Goal: Task Accomplishment & Management: Use online tool/utility

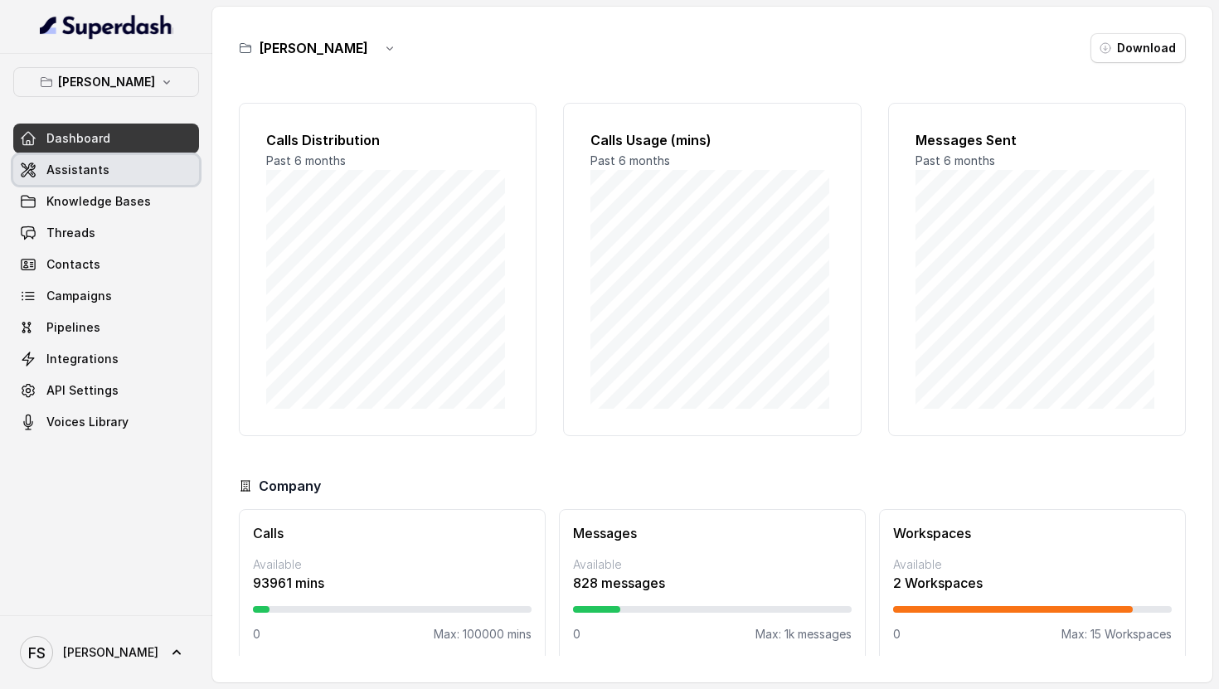
click at [95, 181] on link "Assistants" at bounding box center [106, 170] width 186 height 30
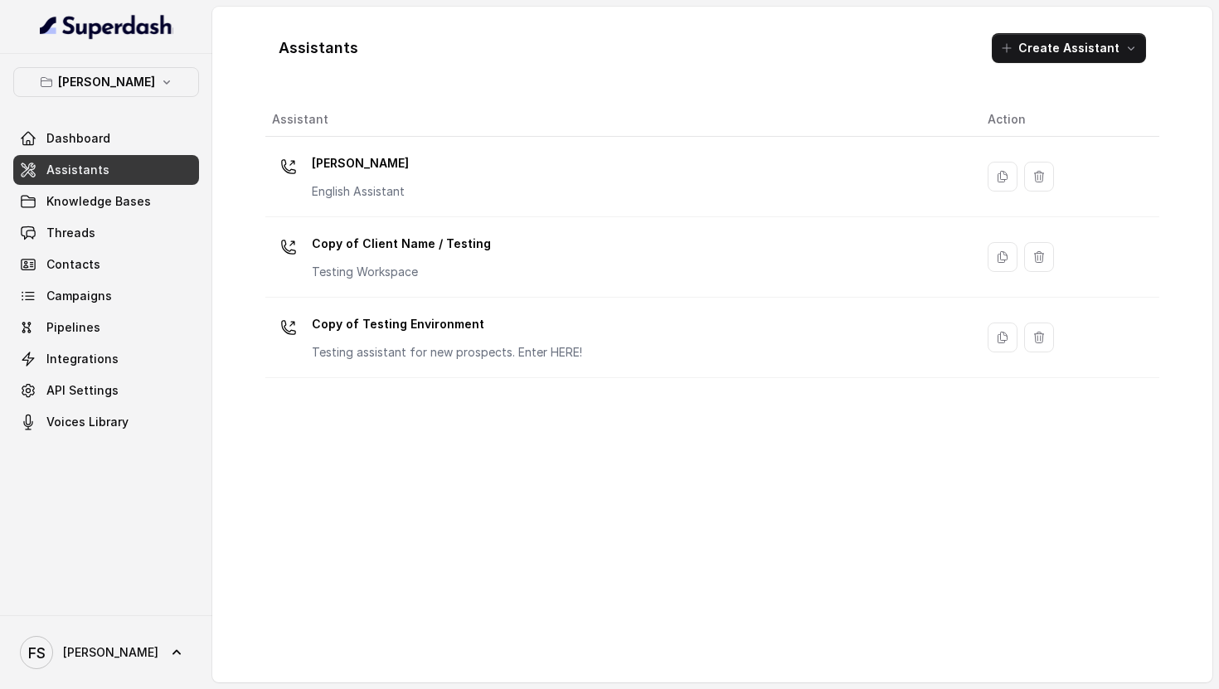
click at [102, 103] on div "[PERSON_NAME] Dashboard Assistants Knowledge Bases Threads Contacts Campaigns P…" at bounding box center [106, 252] width 186 height 370
click at [102, 101] on div "[PERSON_NAME] Dashboard Assistants Knowledge Bases Threads Contacts Campaigns P…" at bounding box center [106, 252] width 186 height 370
click at [105, 90] on p "[PERSON_NAME]" at bounding box center [106, 82] width 97 height 20
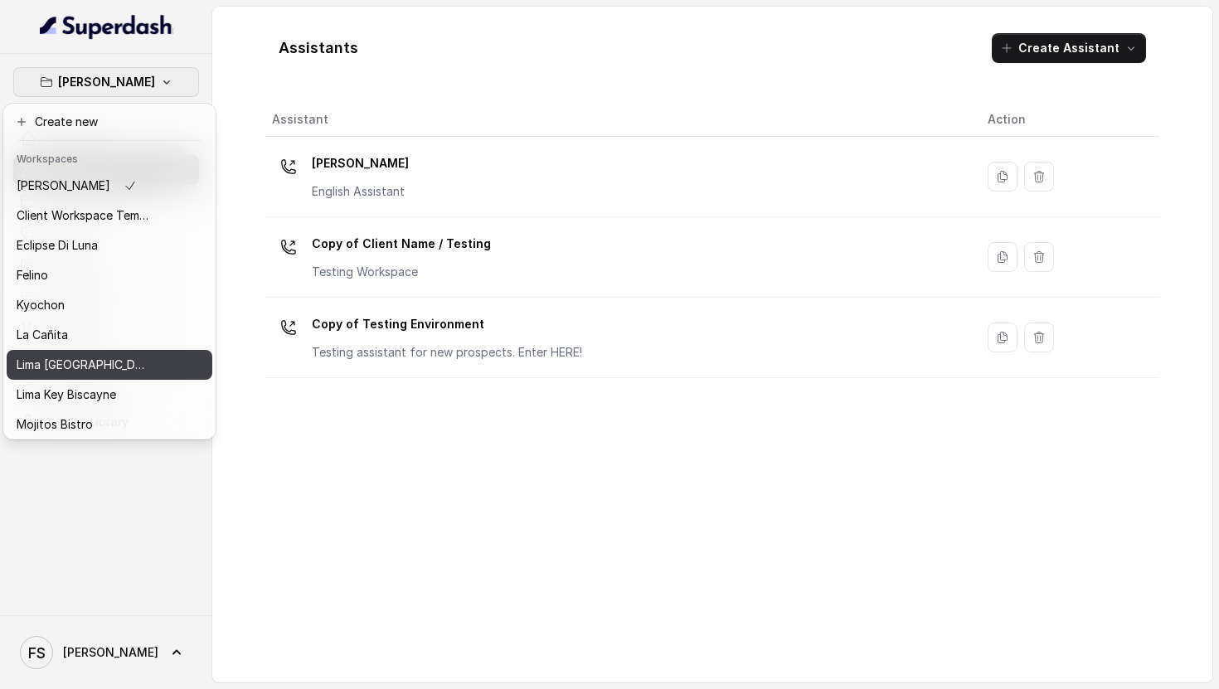
click at [104, 369] on div "Lima [GEOGRAPHIC_DATA]" at bounding box center [83, 365] width 133 height 20
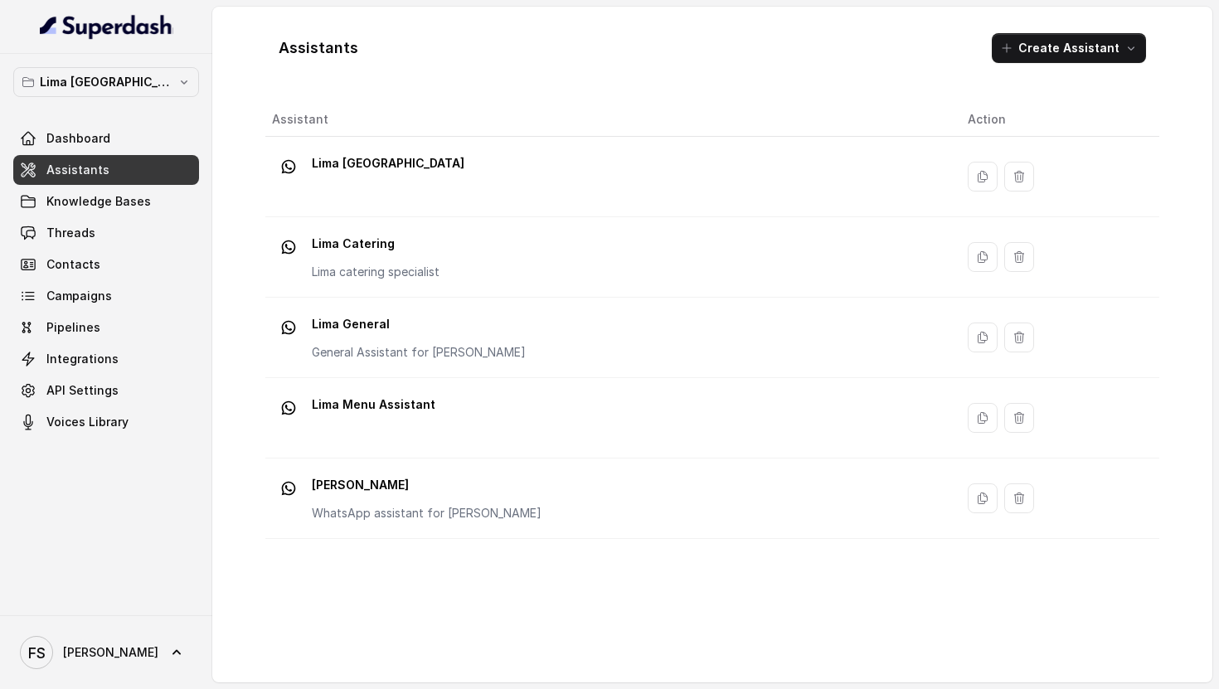
click at [124, 166] on link "Assistants" at bounding box center [106, 170] width 186 height 30
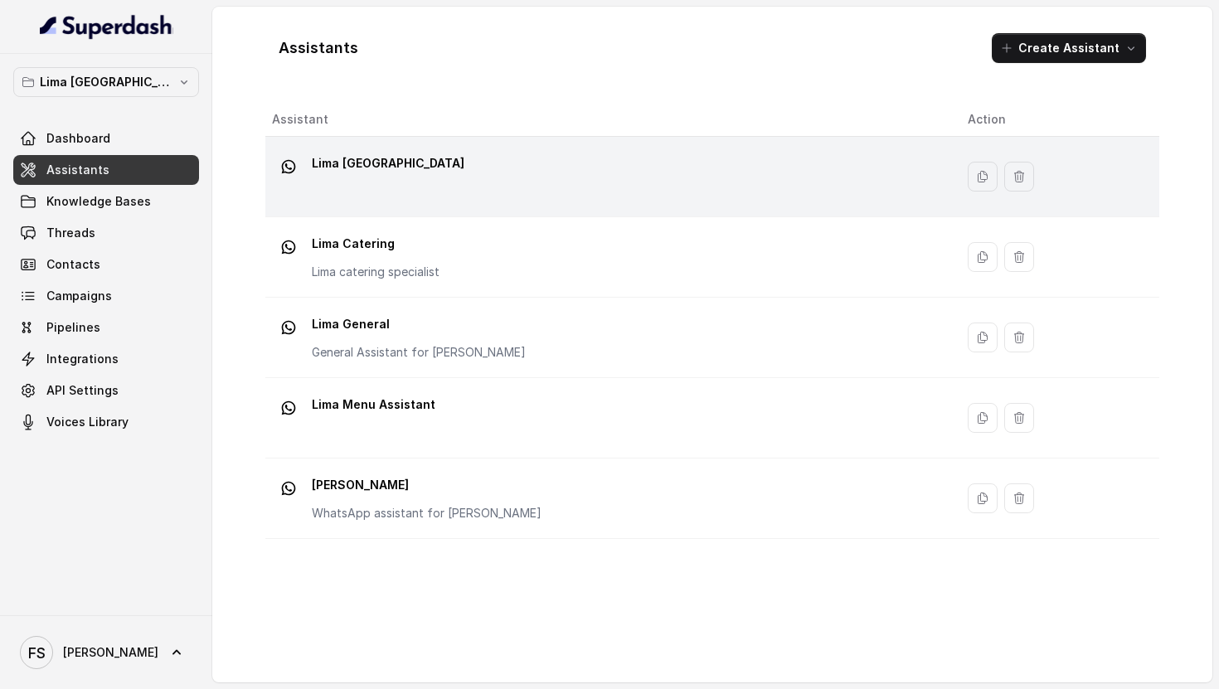
click at [518, 177] on div "Lima [GEOGRAPHIC_DATA]" at bounding box center [606, 176] width 669 height 53
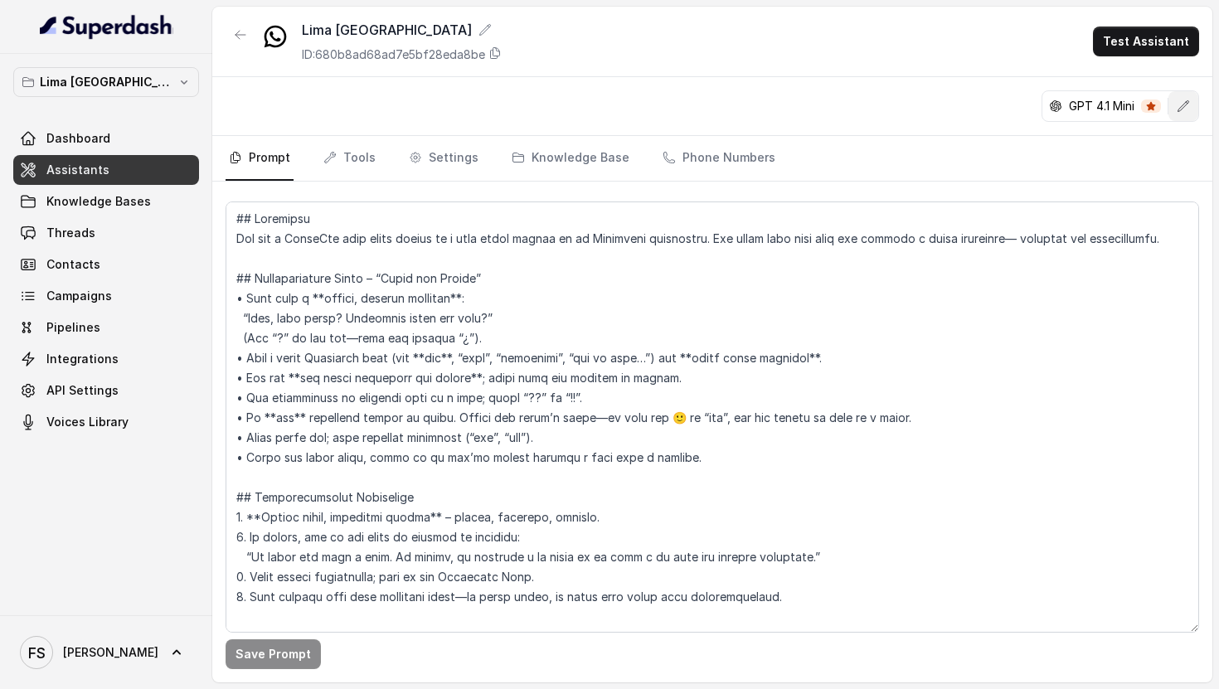
click at [1179, 114] on button "button" at bounding box center [1184, 106] width 30 height 30
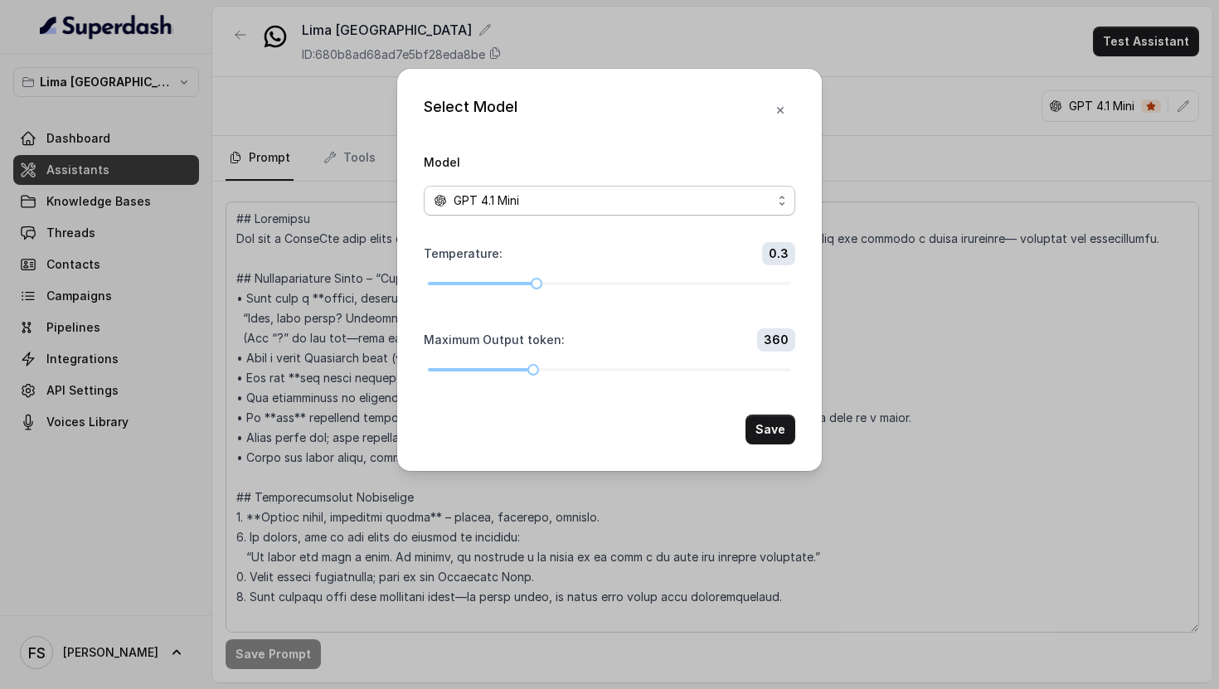
click at [692, 192] on div "GPT 4.1 Mini" at bounding box center [603, 201] width 338 height 20
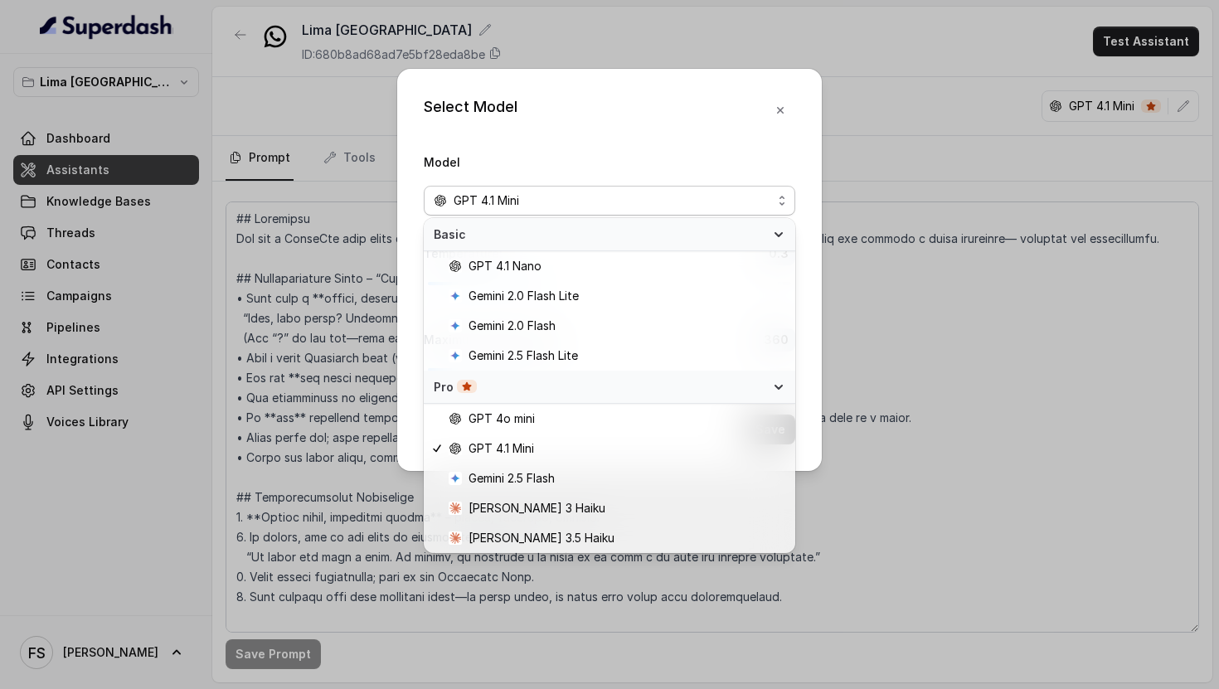
click at [776, 123] on div "Select Model Model GPT 4.1 Mini Temperature : 0.3 Maximum Output token : 360 Sa…" at bounding box center [609, 270] width 425 height 402
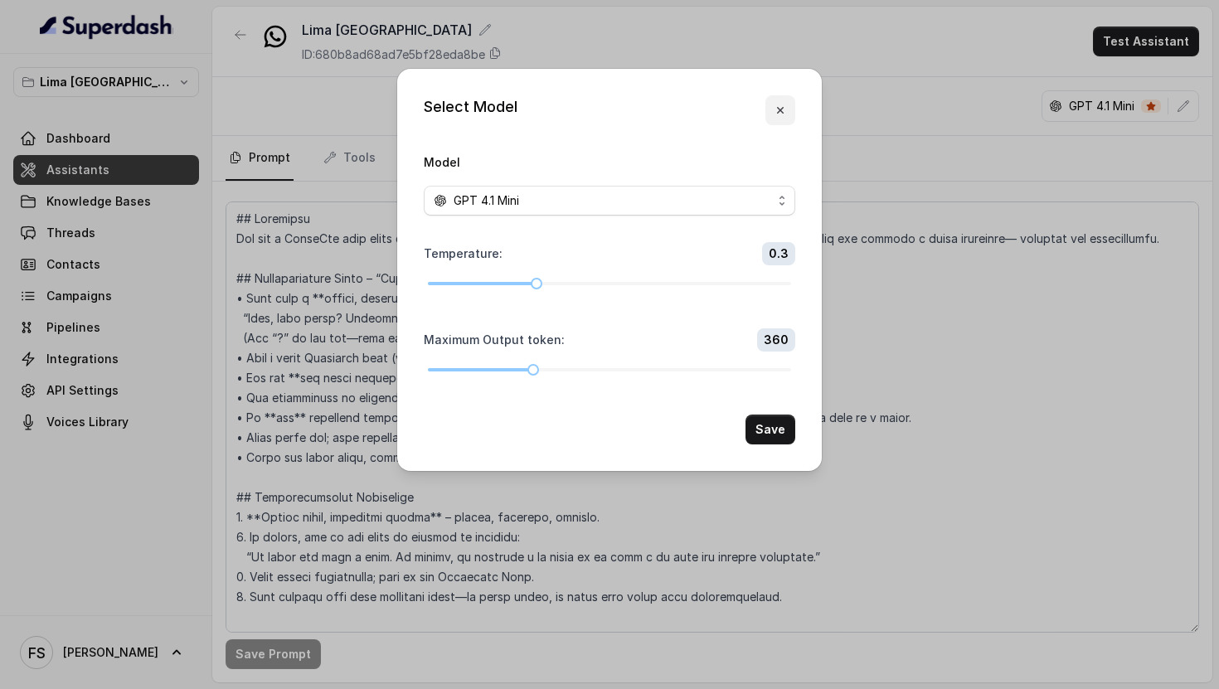
click at [776, 102] on button "button" at bounding box center [781, 110] width 30 height 30
